Goal: Navigation & Orientation: Find specific page/section

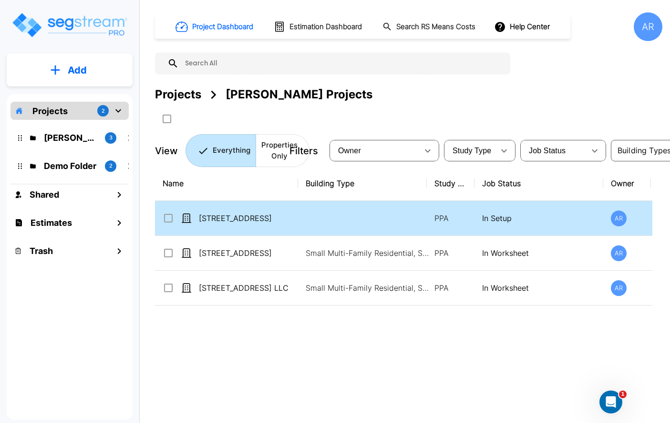
scroll to position [3, 0]
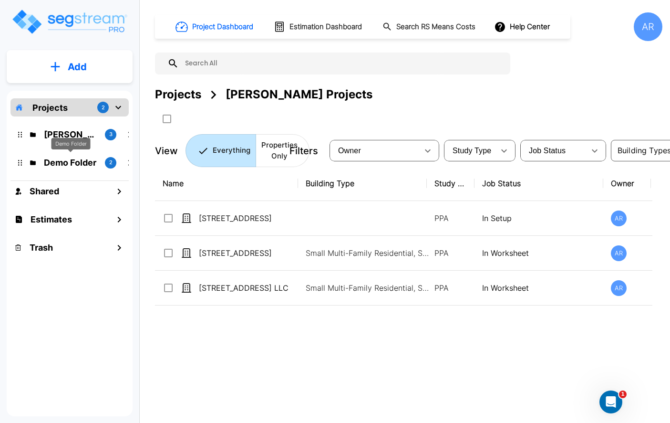
click at [78, 138] on div "Demo Folder" at bounding box center [71, 144] width 39 height 12
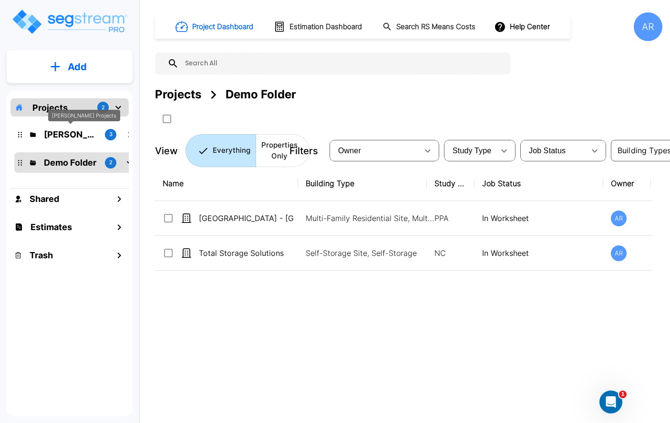
click at [82, 134] on p "[PERSON_NAME] Projects" at bounding box center [70, 134] width 53 height 13
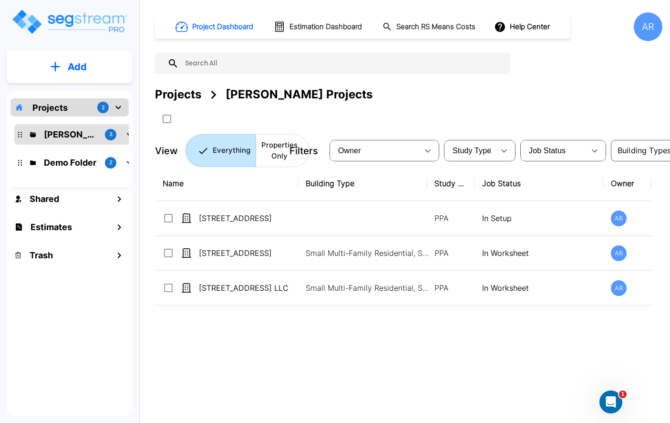
click at [241, 94] on div "[PERSON_NAME] Projects" at bounding box center [299, 94] width 147 height 17
click at [125, 134] on icon "mailbox folders" at bounding box center [129, 134] width 11 height 11
click at [126, 134] on icon "mailbox folders" at bounding box center [129, 134] width 11 height 11
drag, startPoint x: 74, startPoint y: 137, endPoint x: 205, endPoint y: 111, distance: 132.7
click at [205, 111] on div "Add Projects 2 [PERSON_NAME] Projects 3 Demo Folder 2 Shared Estimates Trash Pr…" at bounding box center [335, 211] width 670 height 423
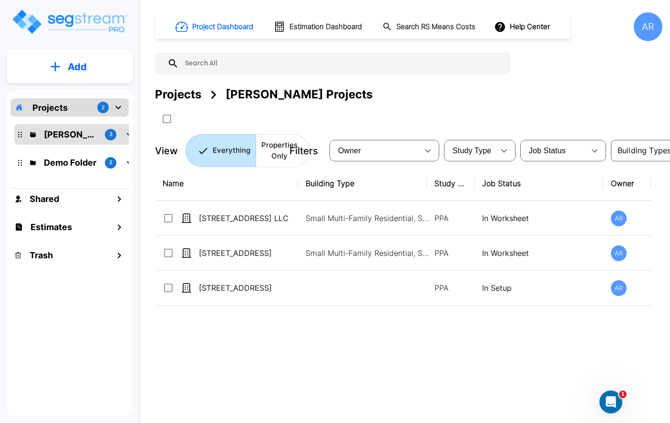
click at [105, 104] on div "2" at bounding box center [102, 107] width 11 height 11
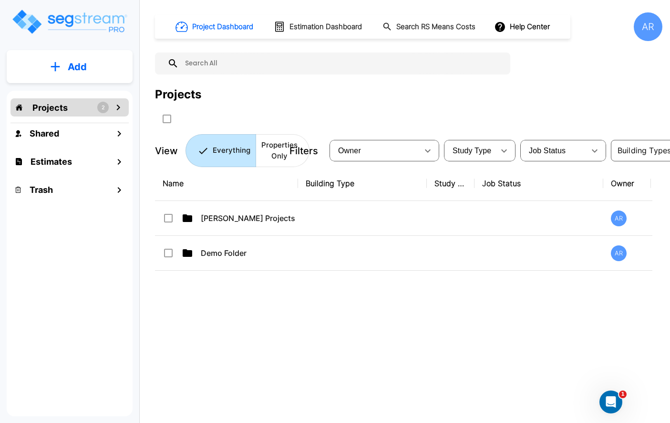
click at [117, 104] on icon "mailbox folders" at bounding box center [118, 107] width 11 height 11
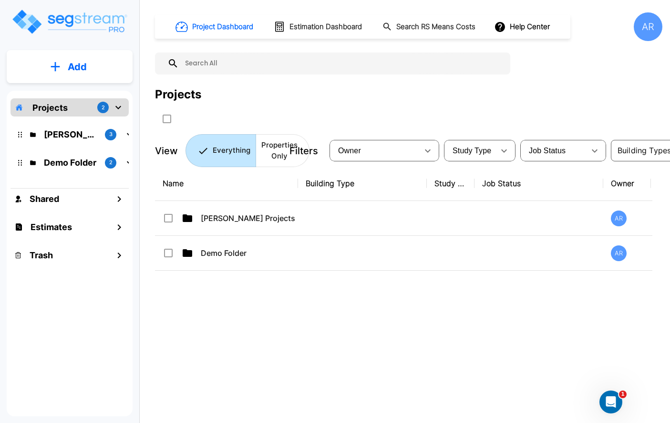
click at [90, 135] on p "[PERSON_NAME] Projects" at bounding box center [70, 134] width 53 height 13
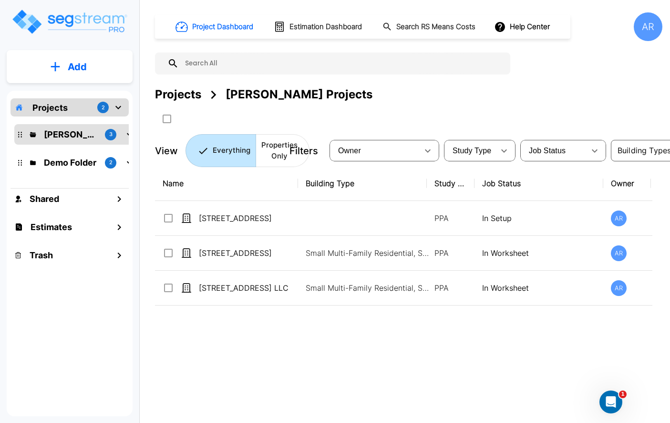
click at [236, 91] on div "[PERSON_NAME] Projects" at bounding box center [299, 94] width 147 height 17
drag, startPoint x: 236, startPoint y: 91, endPoint x: 316, endPoint y: 89, distance: 79.7
click at [383, 99] on div "Projects [PERSON_NAME] Projects" at bounding box center [408, 94] width 507 height 17
click at [116, 109] on icon "mailbox folders" at bounding box center [118, 107] width 11 height 11
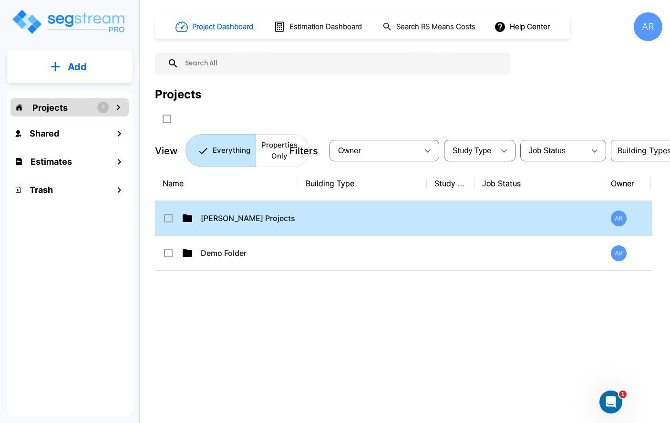
click at [170, 219] on input "select row ROMO Projects" at bounding box center [168, 216] width 10 height 8
checkbox input "true"
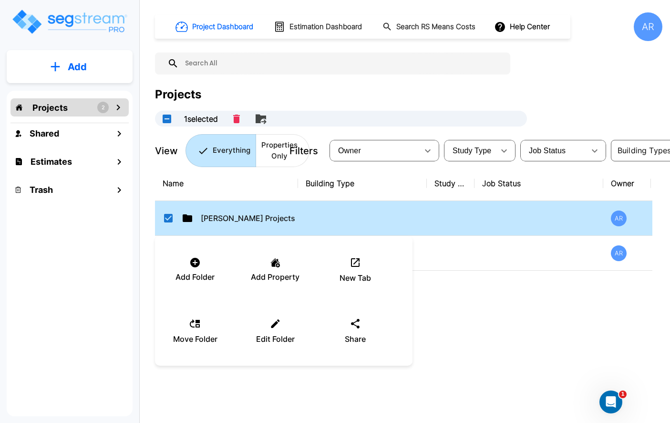
click at [442, 315] on div at bounding box center [335, 211] width 670 height 423
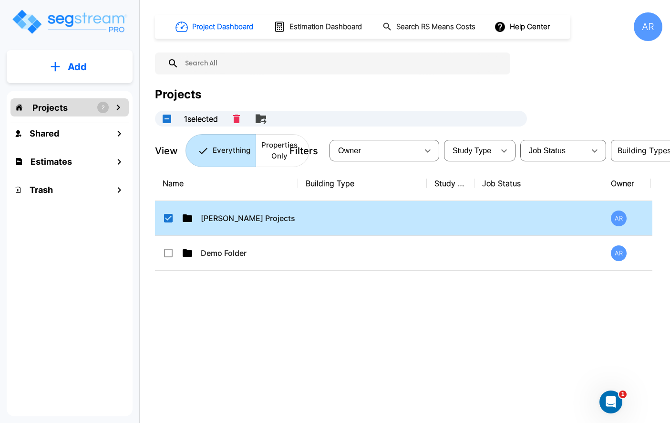
click at [442, 315] on div "Add Folder Add Property New Tab Move Folder Edit Folder Share" at bounding box center [335, 211] width 670 height 423
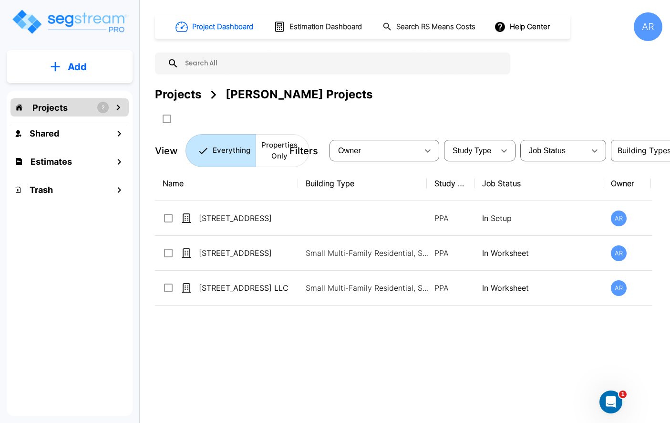
click at [113, 109] on icon "mailbox folders" at bounding box center [118, 107] width 11 height 11
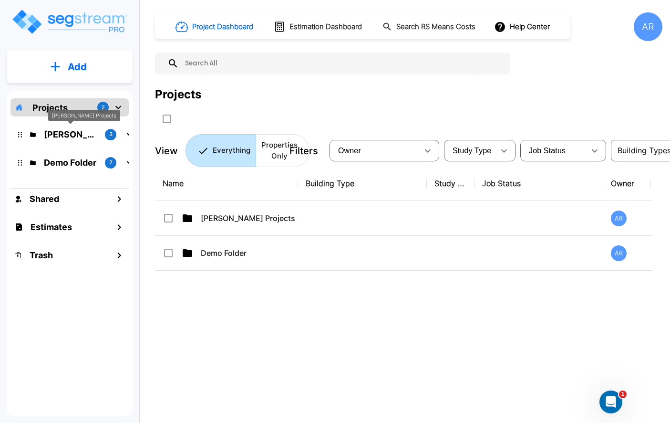
click at [94, 136] on p "[PERSON_NAME] Projects" at bounding box center [70, 134] width 53 height 13
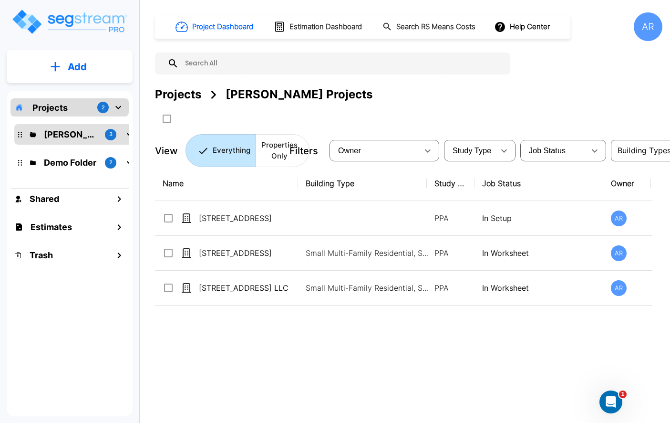
click at [108, 103] on div "Projects 2" at bounding box center [69, 107] width 118 height 18
